Goal: Information Seeking & Learning: Understand process/instructions

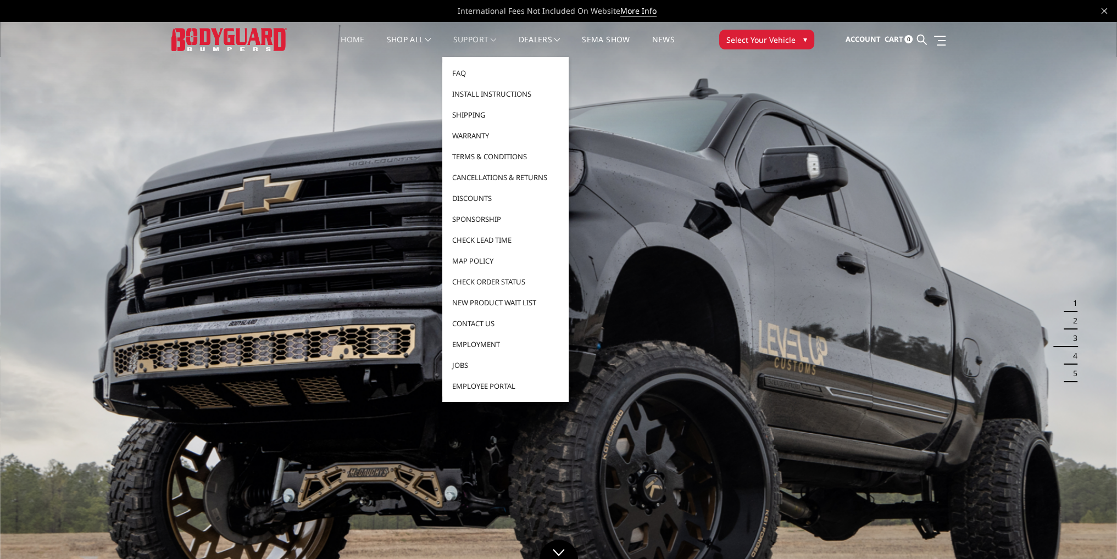
click at [470, 112] on link "Shipping" at bounding box center [506, 114] width 118 height 21
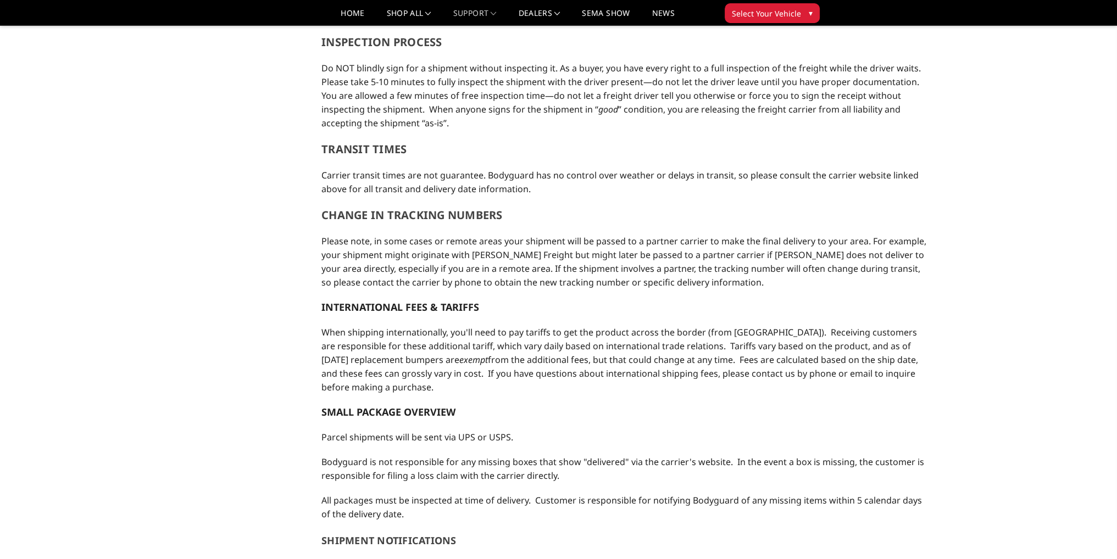
scroll to position [330, 0]
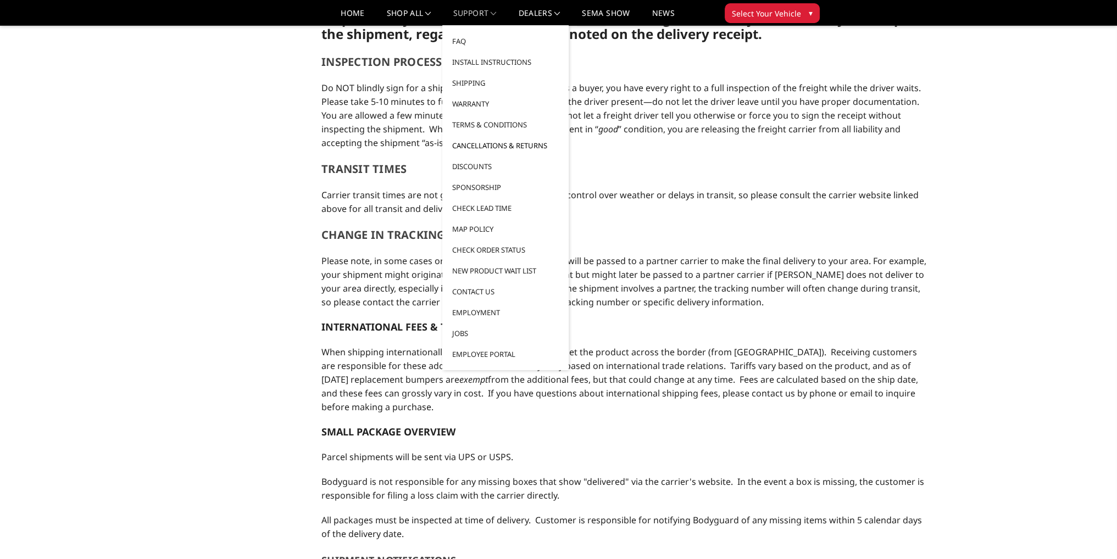
click at [491, 143] on link "Cancellations & Returns" at bounding box center [506, 145] width 118 height 21
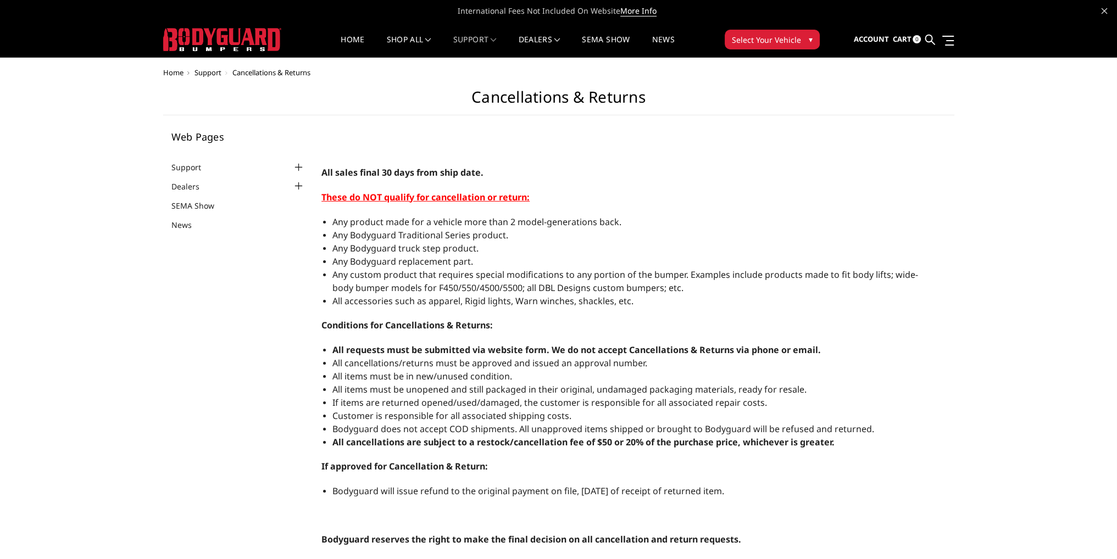
select select "US"
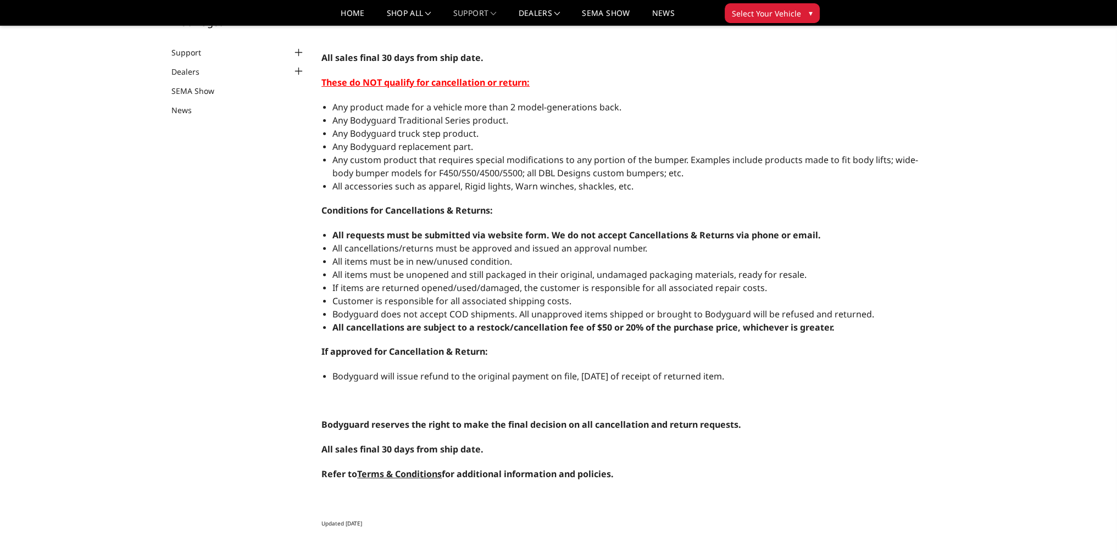
scroll to position [110, 0]
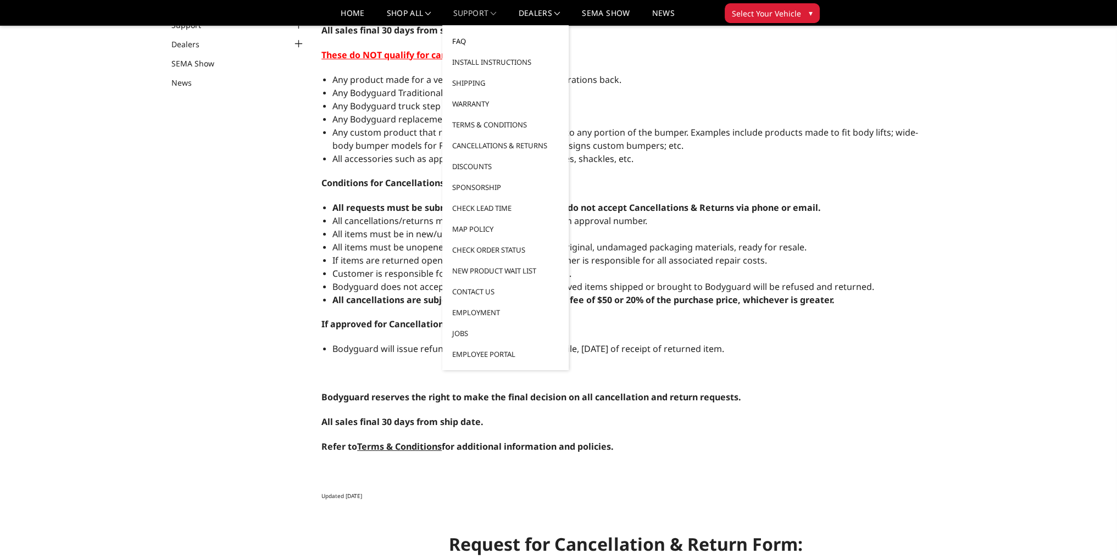
click at [470, 43] on link "FAQ" at bounding box center [506, 41] width 118 height 21
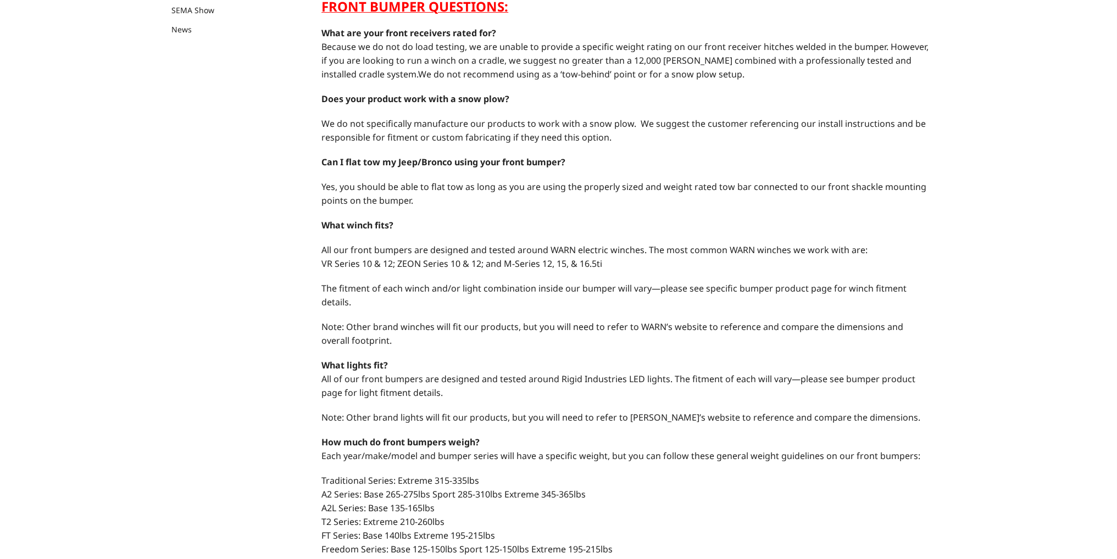
scroll to position [439, 0]
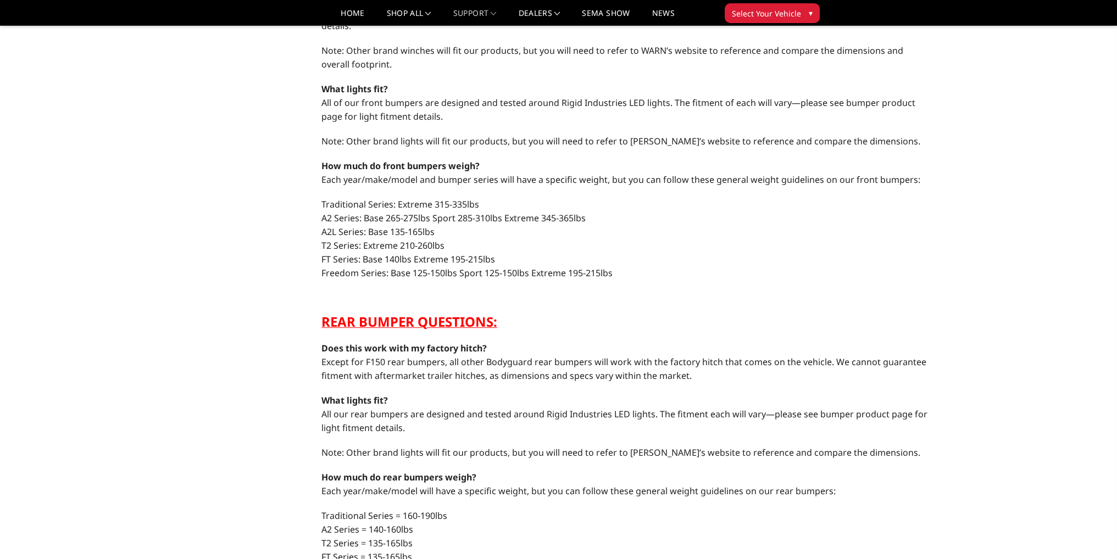
select select "US"
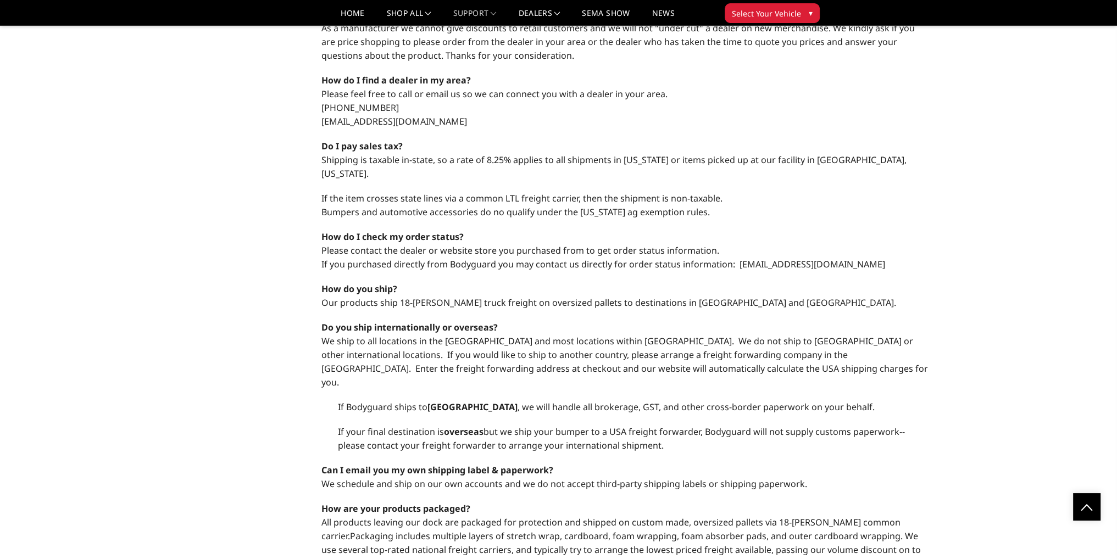
scroll to position [1648, 0]
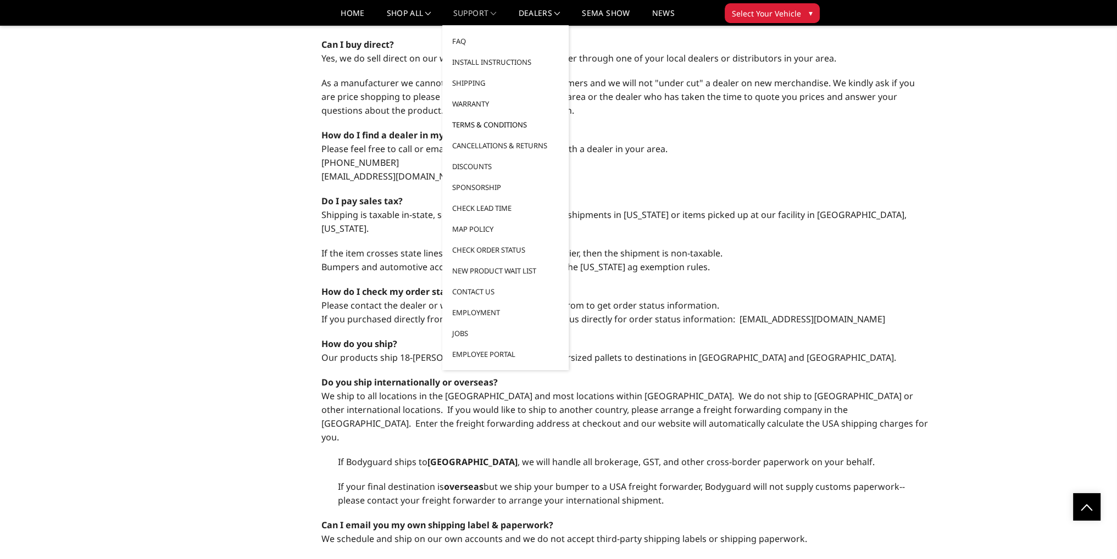
click at [483, 124] on link "Terms & Conditions" at bounding box center [506, 124] width 118 height 21
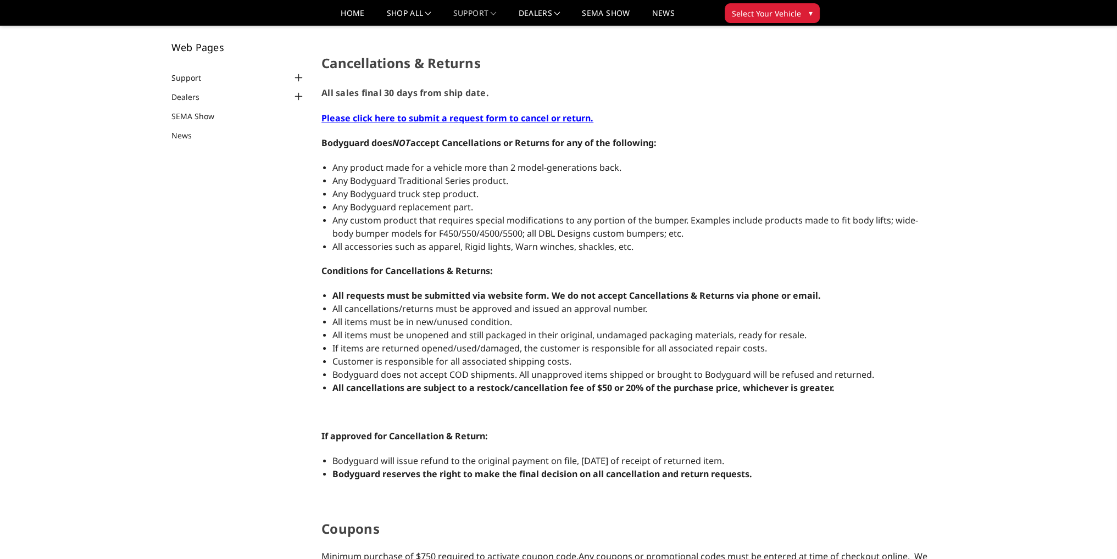
scroll to position [55, 0]
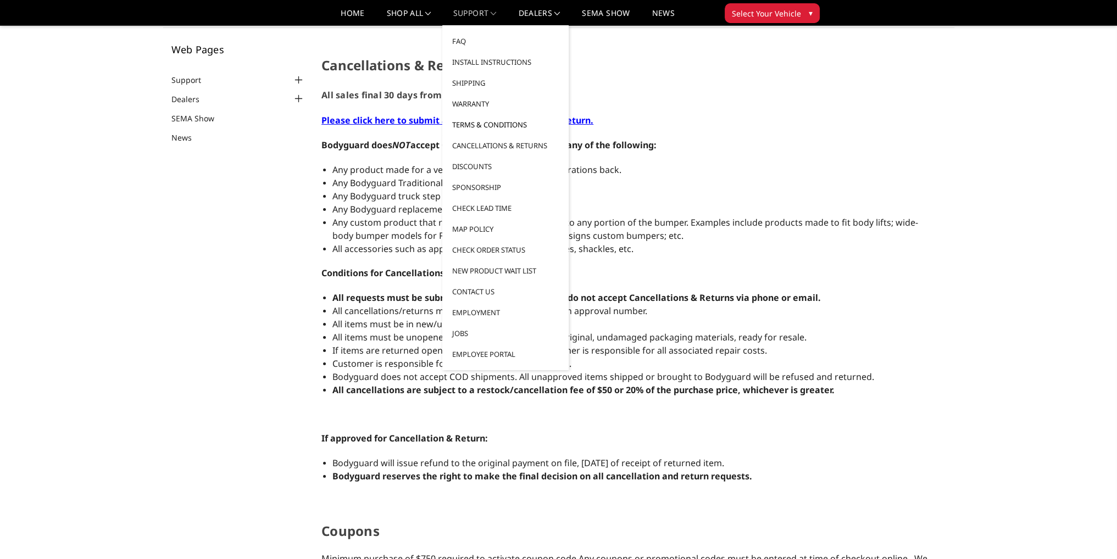
click at [490, 121] on link "Terms & Conditions" at bounding box center [506, 124] width 118 height 21
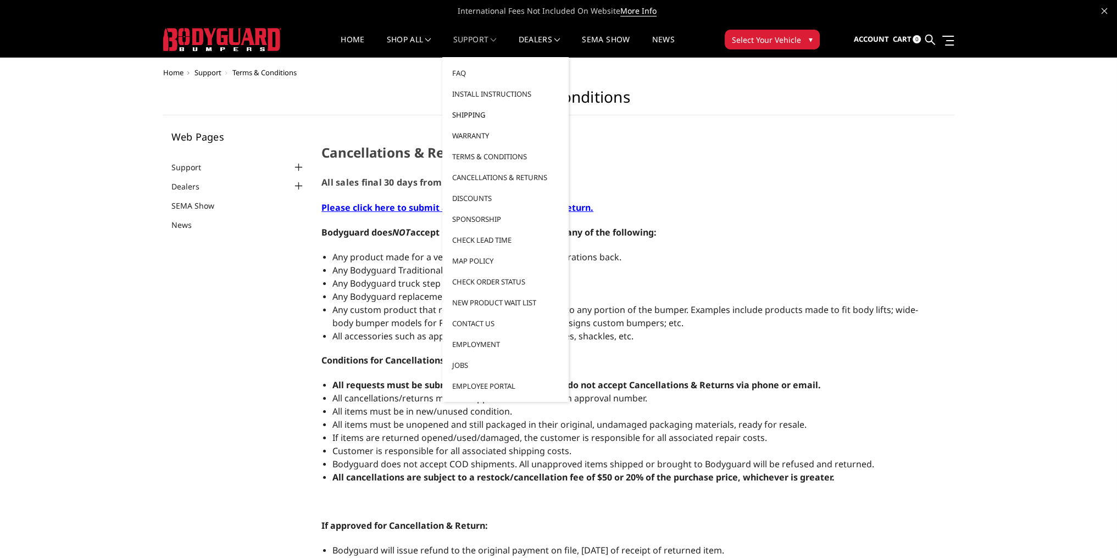
click at [471, 111] on link "Shipping" at bounding box center [506, 114] width 118 height 21
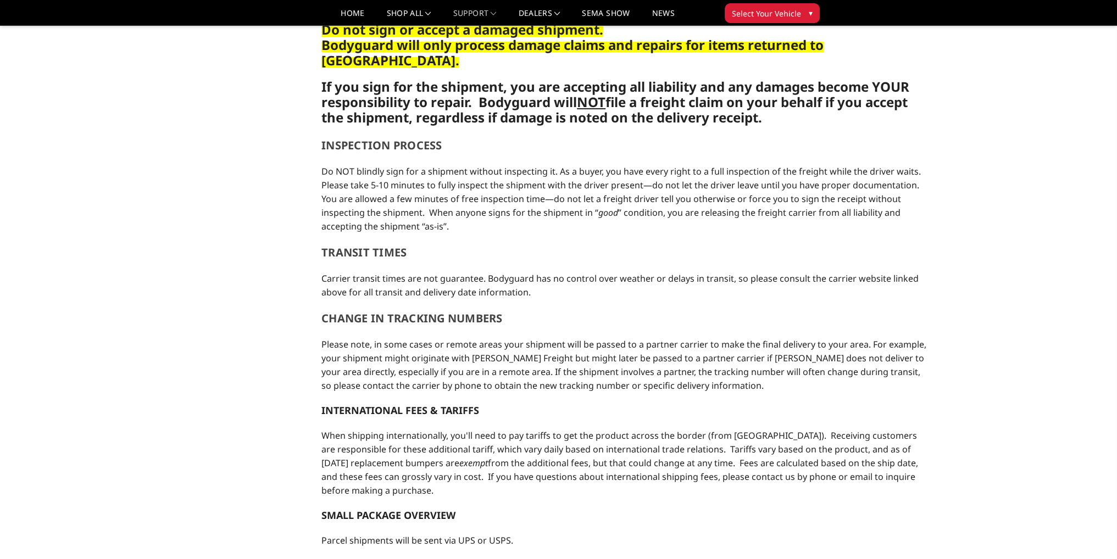
scroll to position [220, 0]
